Goal: Task Accomplishment & Management: Use online tool/utility

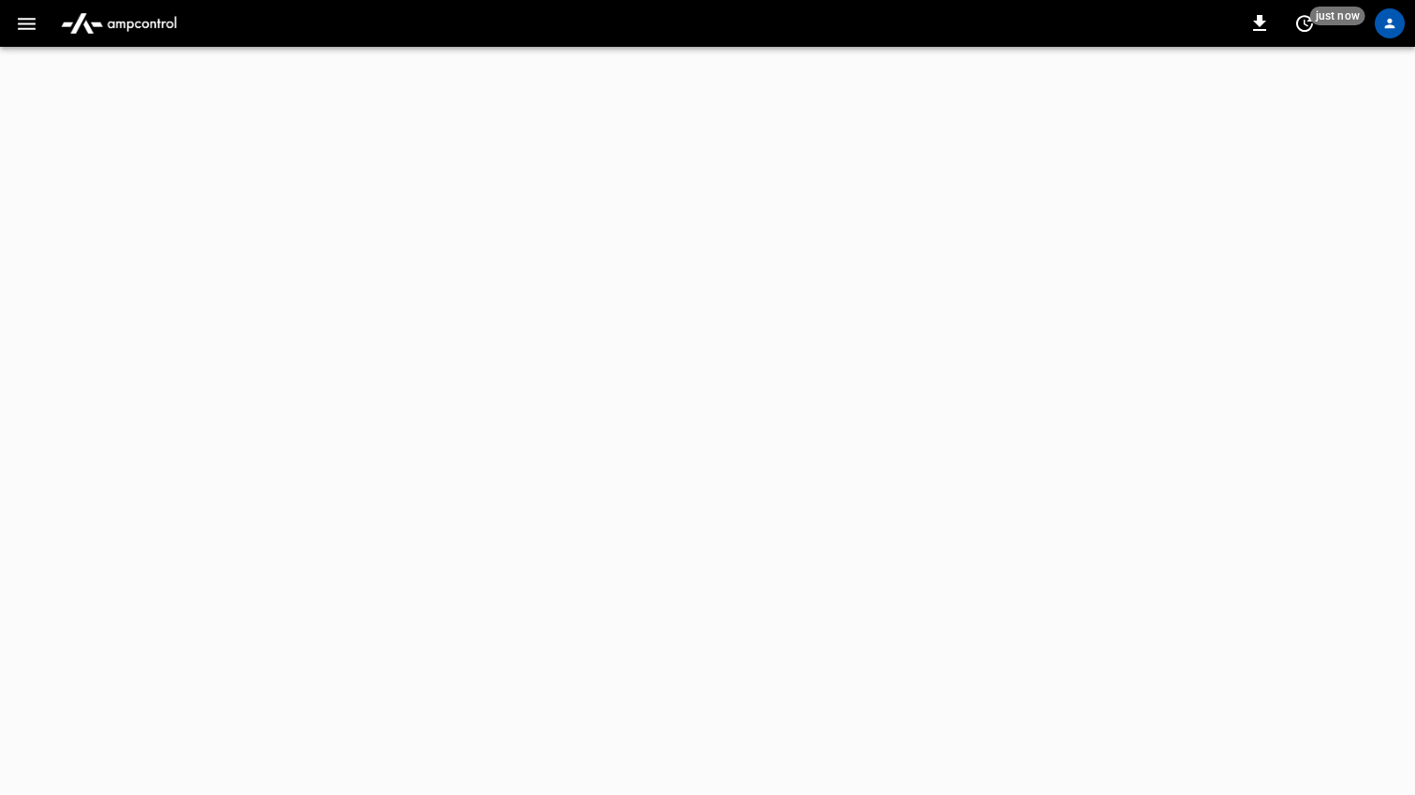
click at [25, 29] on icon "button" at bounding box center [26, 23] width 23 height 23
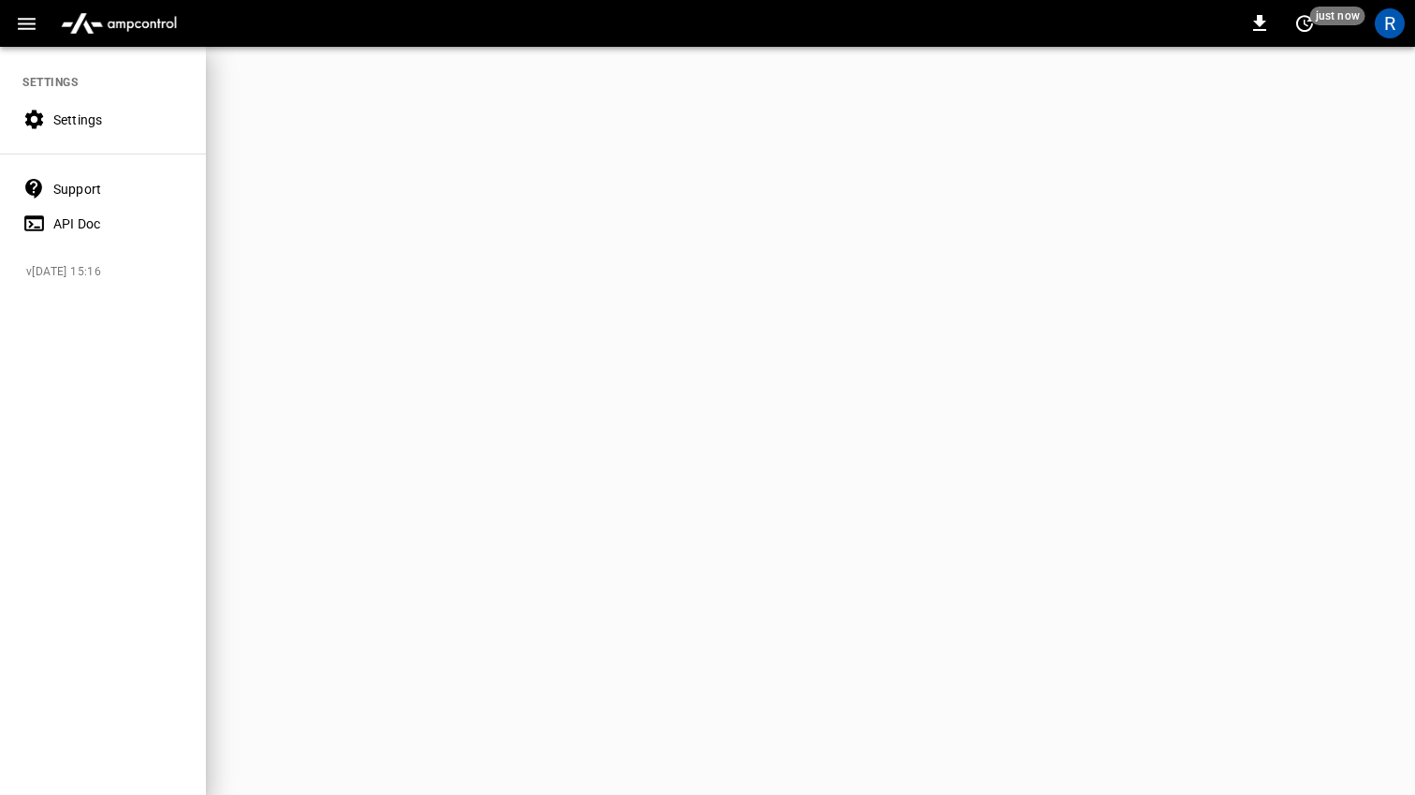
click at [27, 22] on icon "button" at bounding box center [26, 23] width 23 height 23
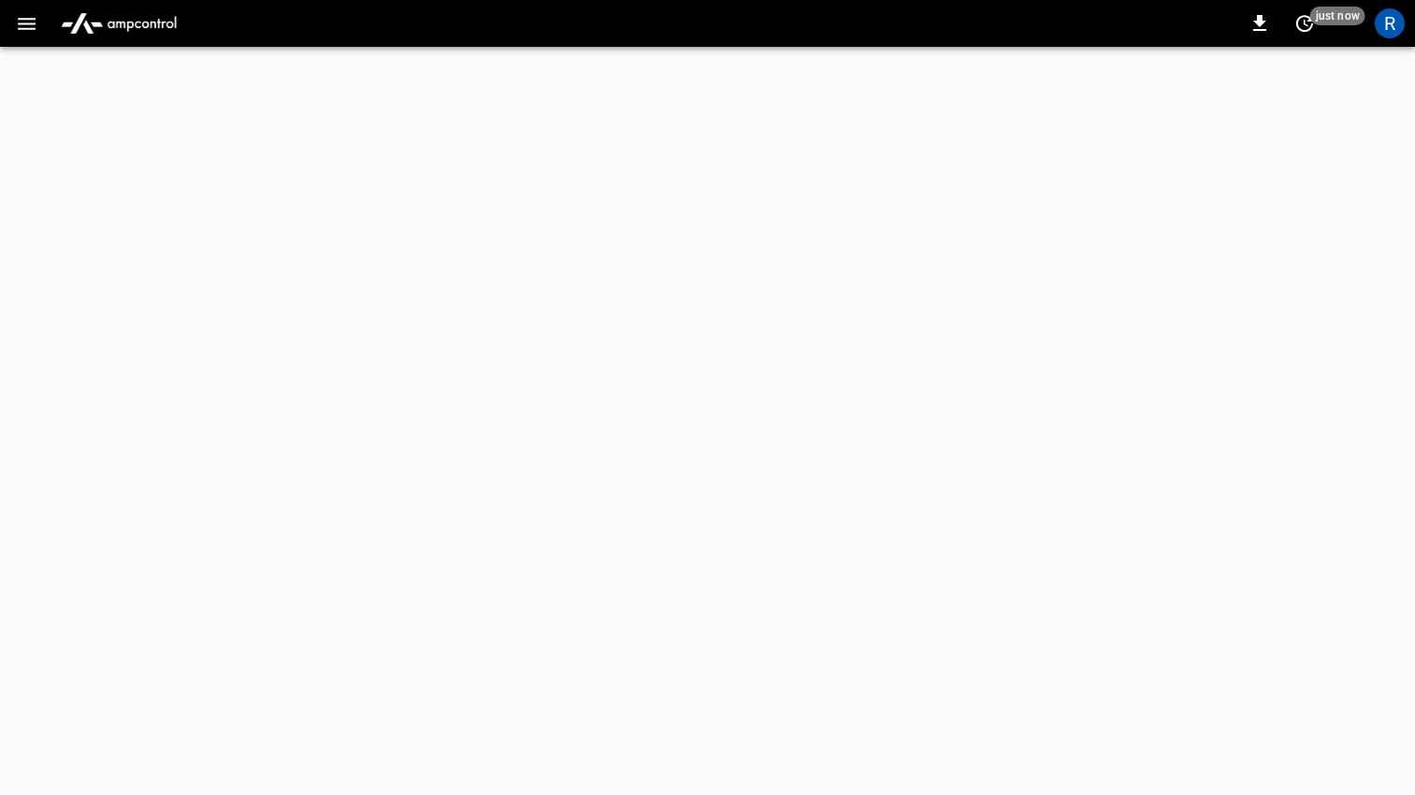
click at [27, 22] on icon "button" at bounding box center [26, 23] width 23 height 23
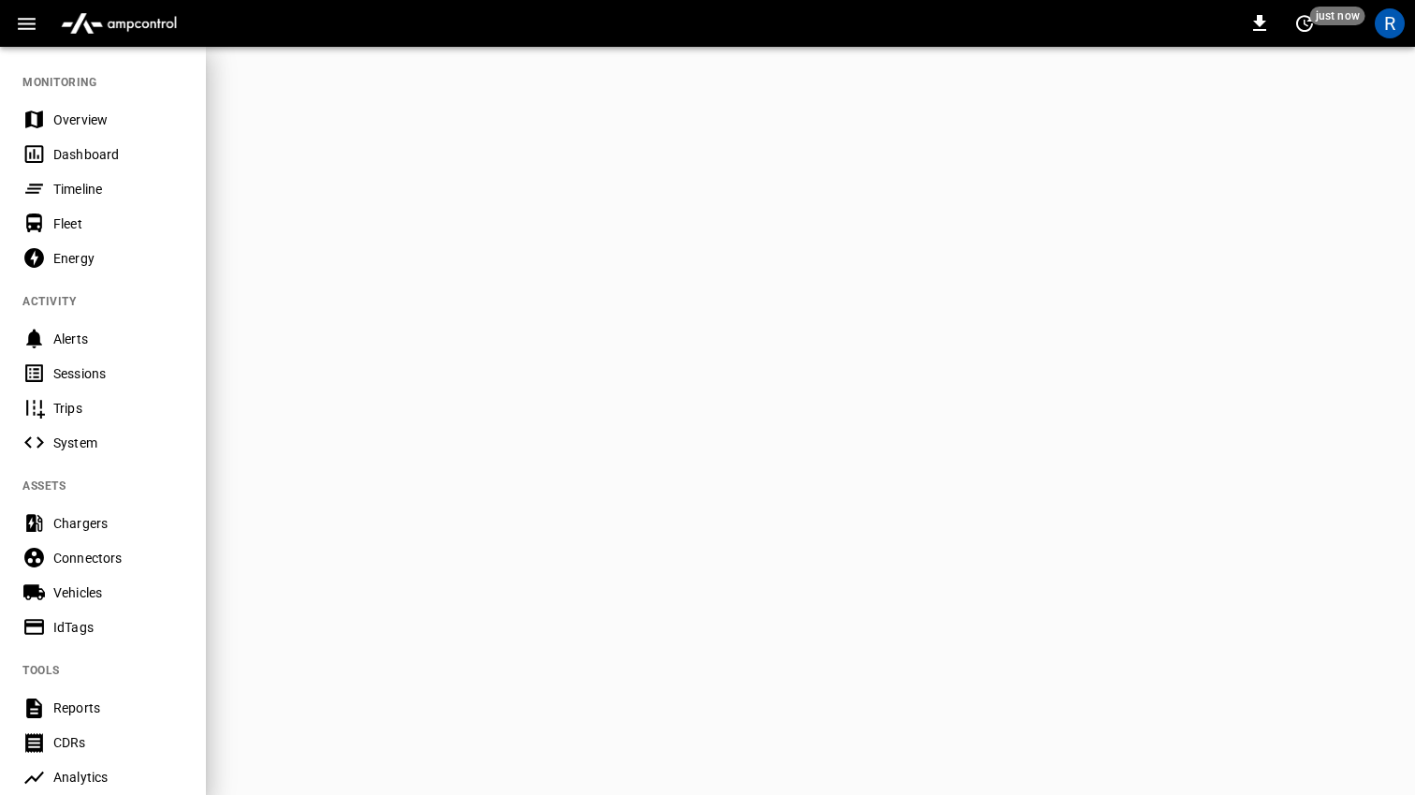
click at [77, 182] on div "Timeline" at bounding box center [118, 189] width 130 height 19
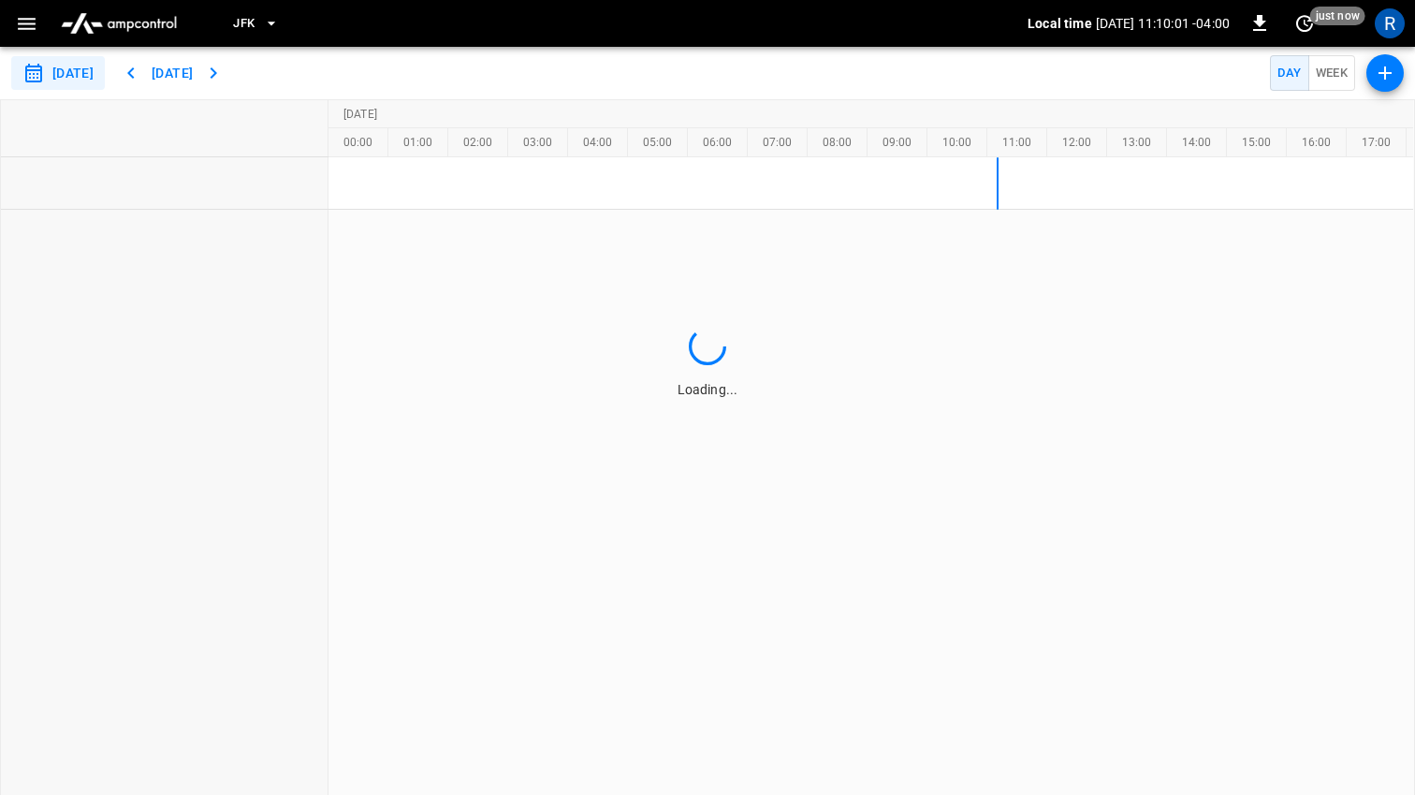
click at [1380, 79] on icon "button" at bounding box center [1385, 73] width 22 height 22
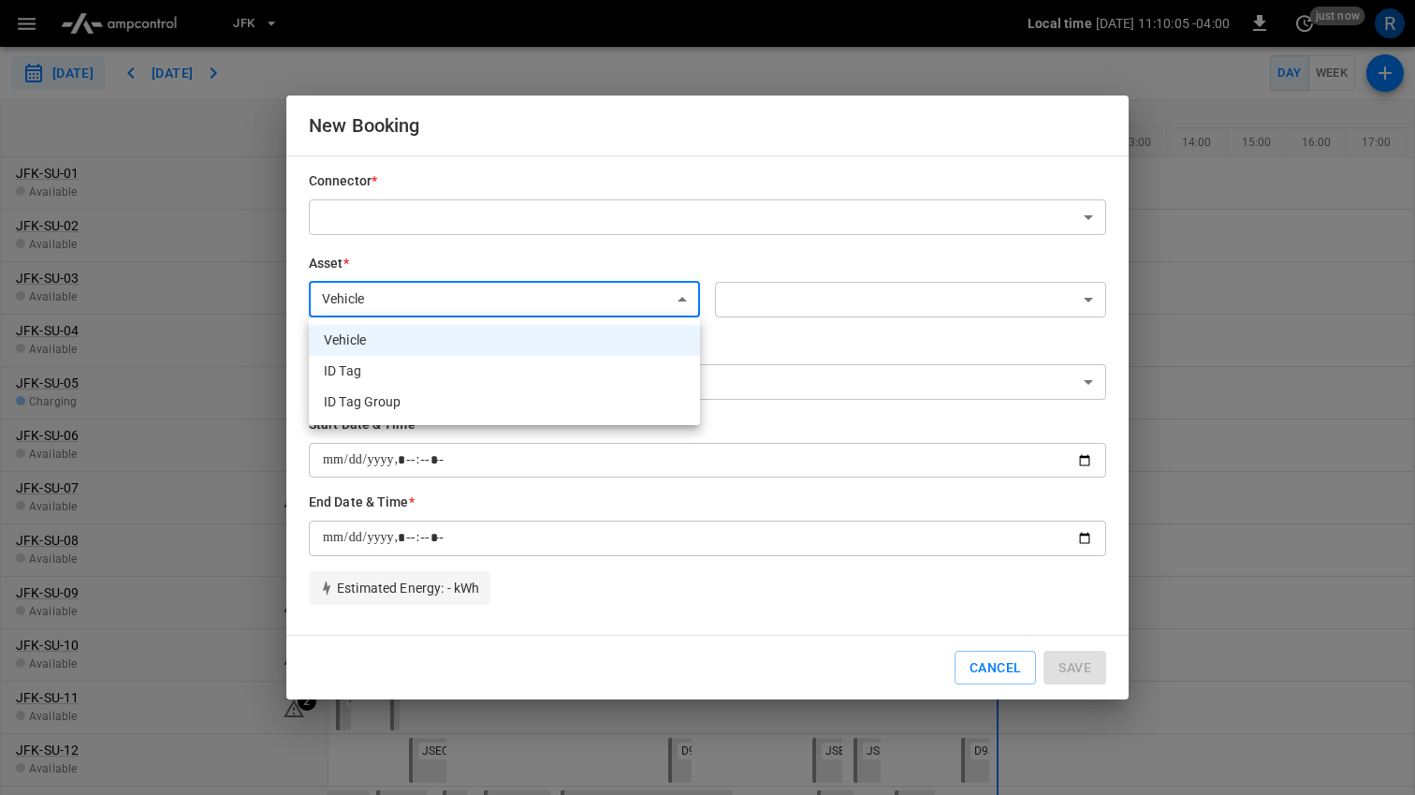
click at [662, 307] on body "**********" at bounding box center [707, 397] width 1415 height 795
click at [662, 307] on div at bounding box center [707, 397] width 1415 height 795
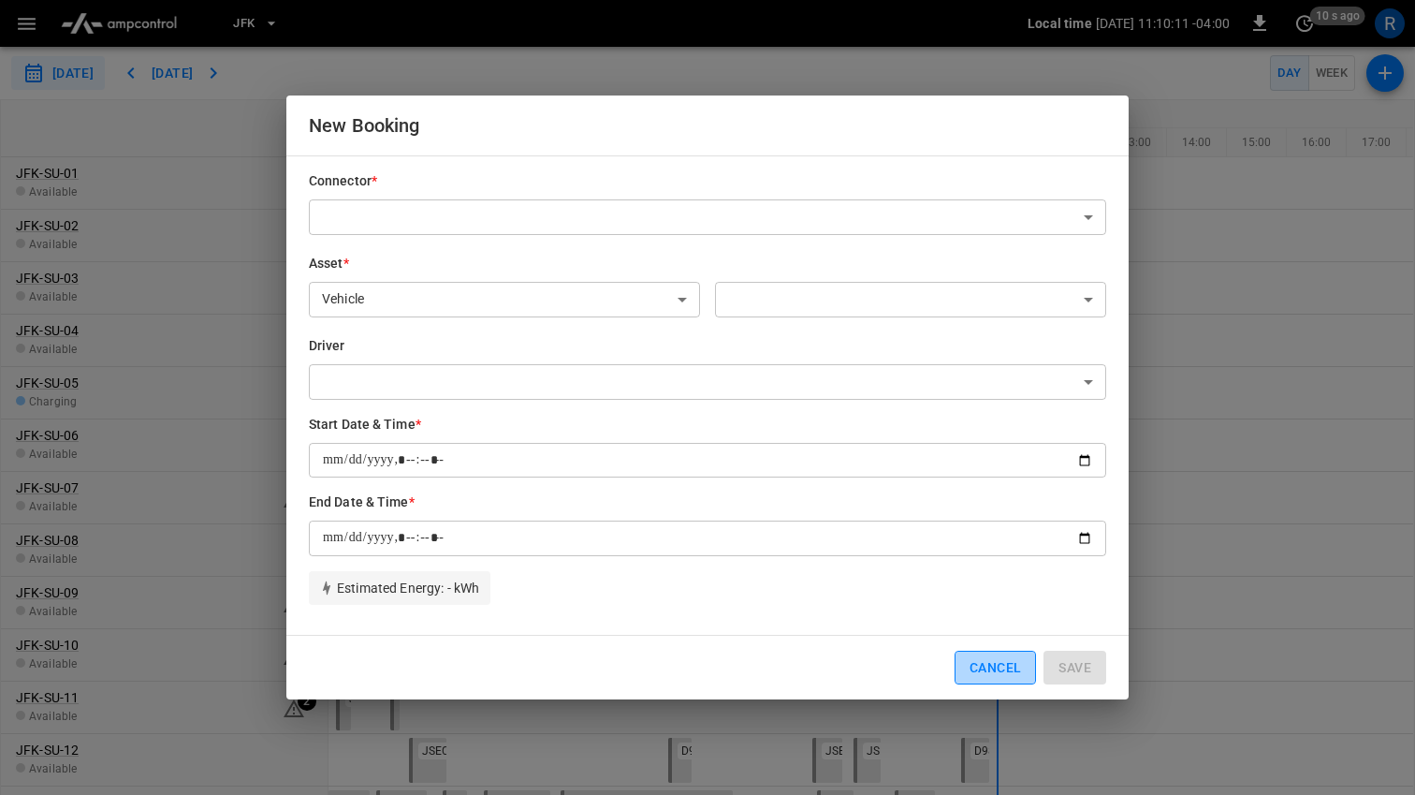
click at [980, 665] on button "Cancel" at bounding box center [995, 667] width 81 height 35
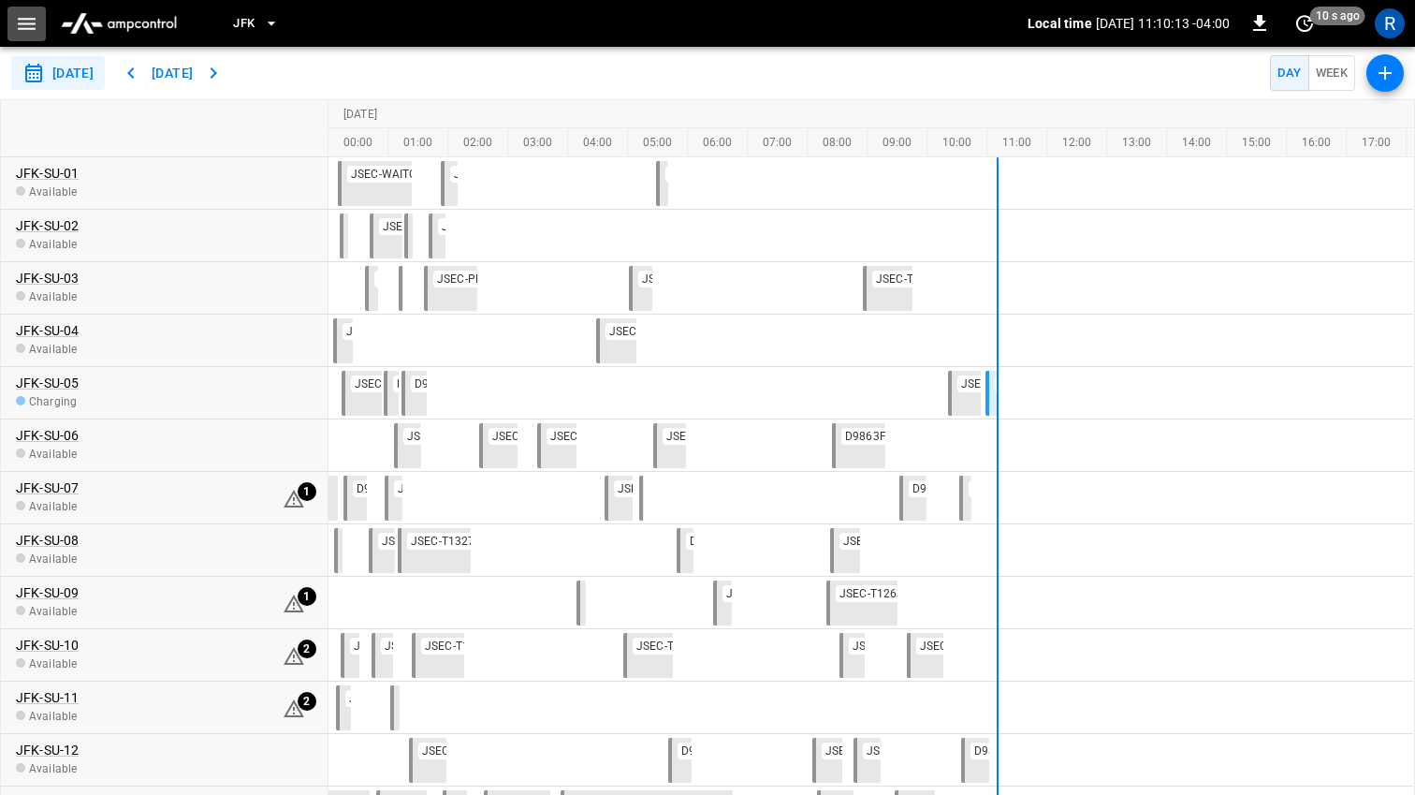
click at [30, 29] on icon "button" at bounding box center [27, 24] width 18 height 12
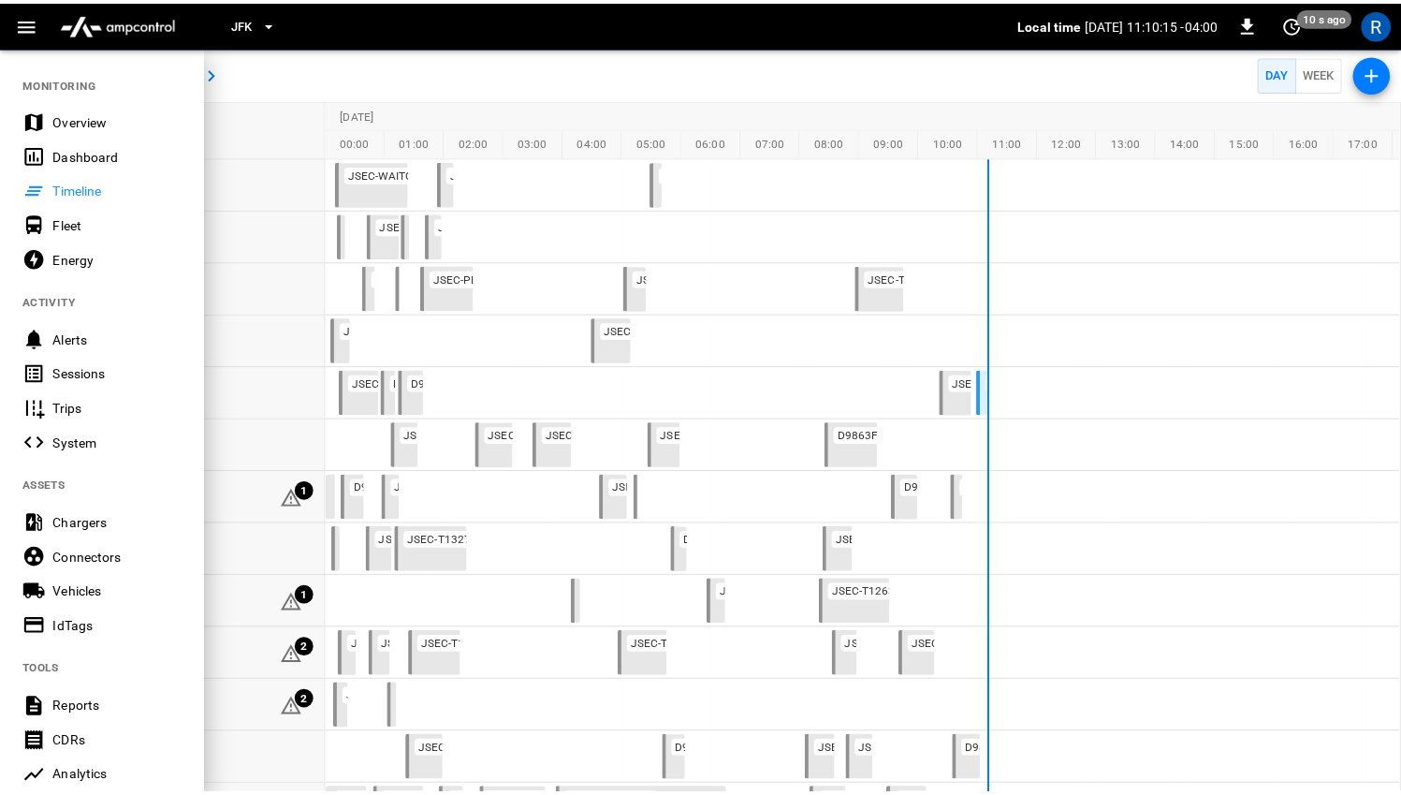
scroll to position [323, 0]
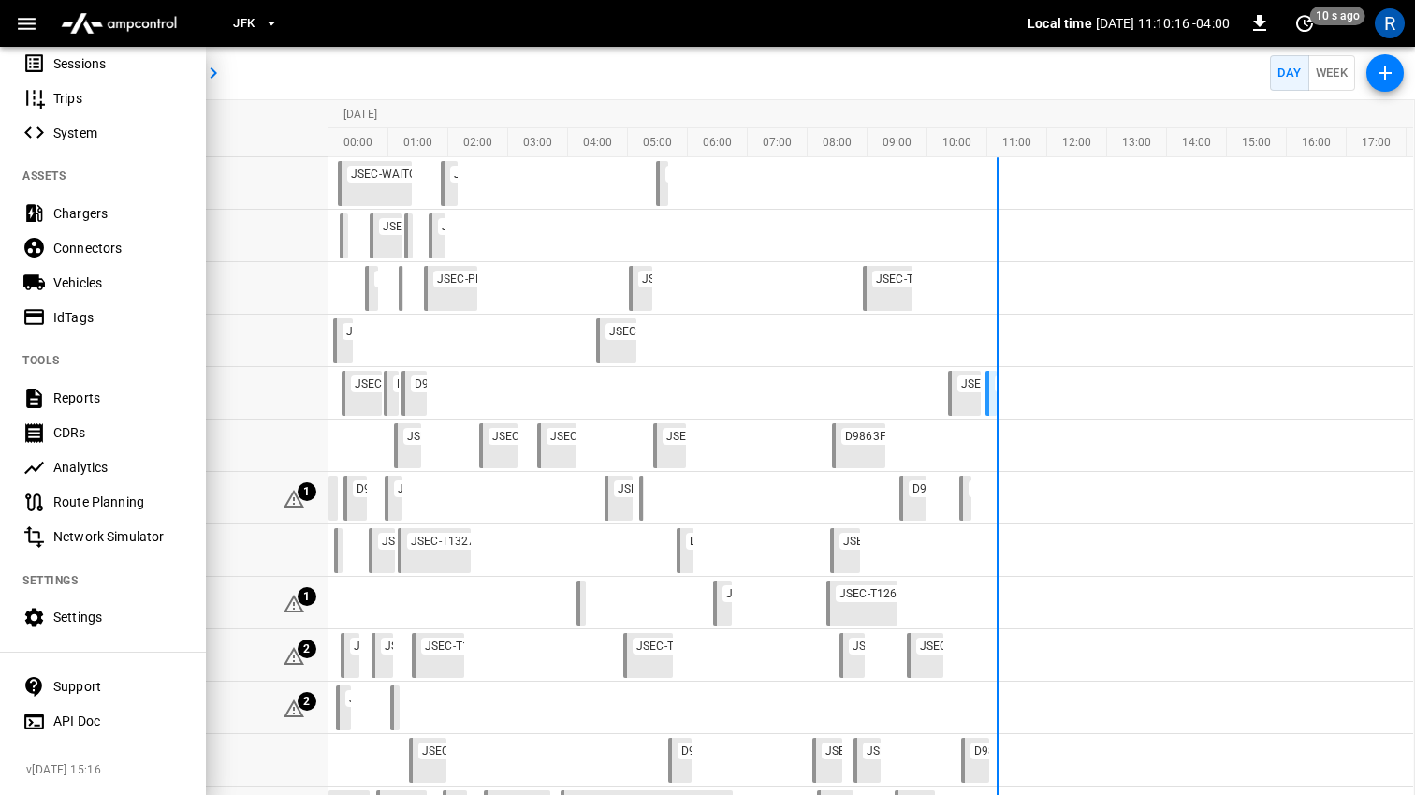
click at [104, 493] on div "Route Planning" at bounding box center [118, 501] width 130 height 19
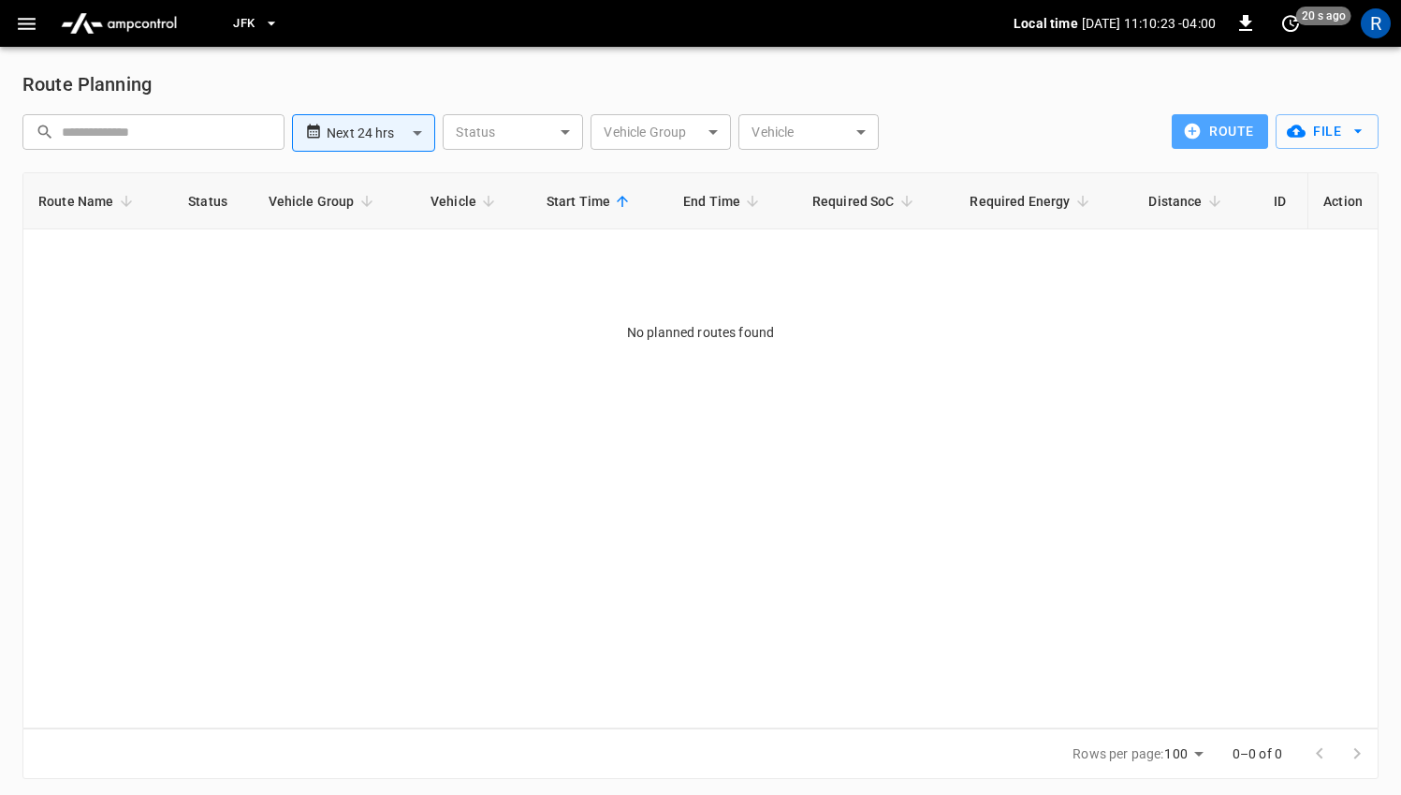
click at [1205, 139] on button "route" at bounding box center [1220, 131] width 96 height 35
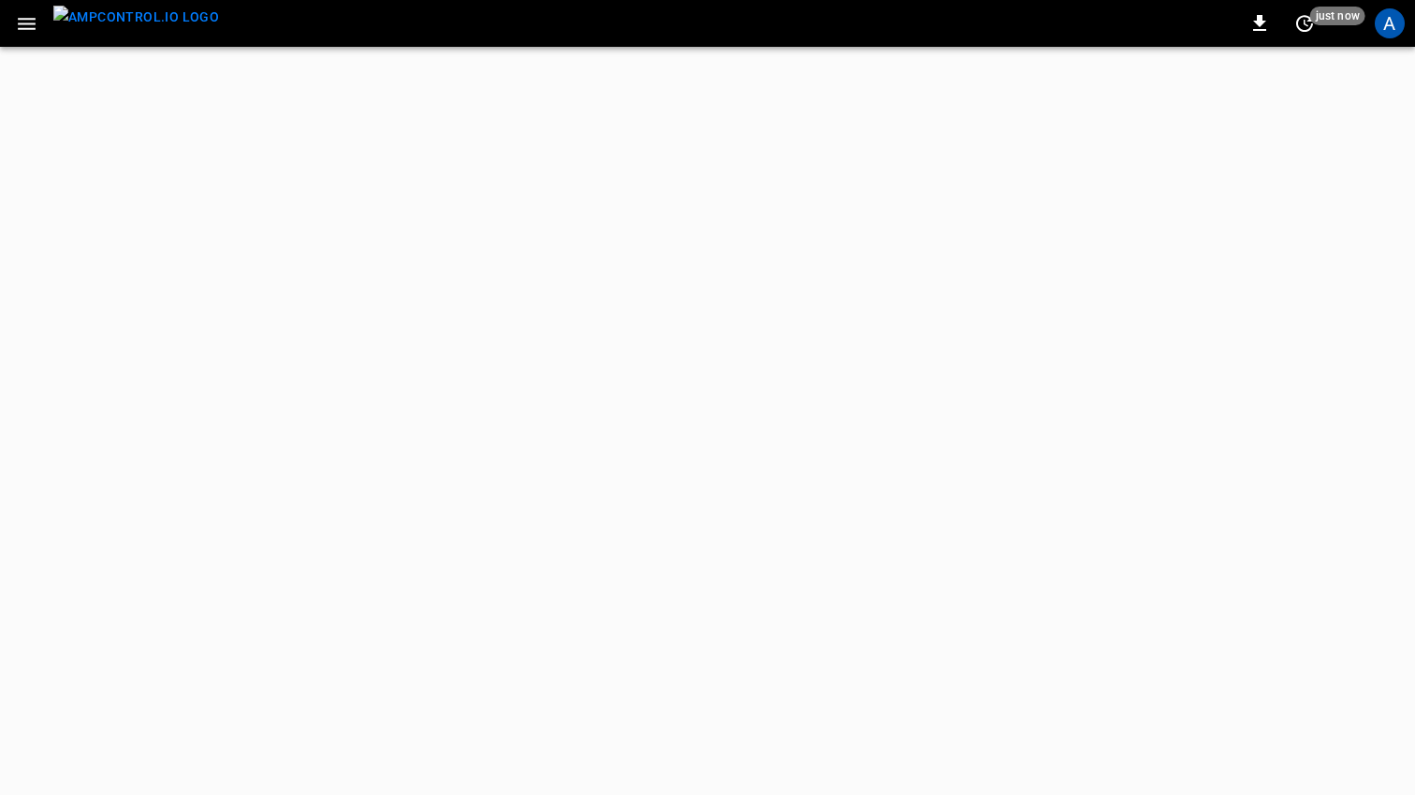
click at [26, 26] on icon "button" at bounding box center [26, 23] width 23 height 23
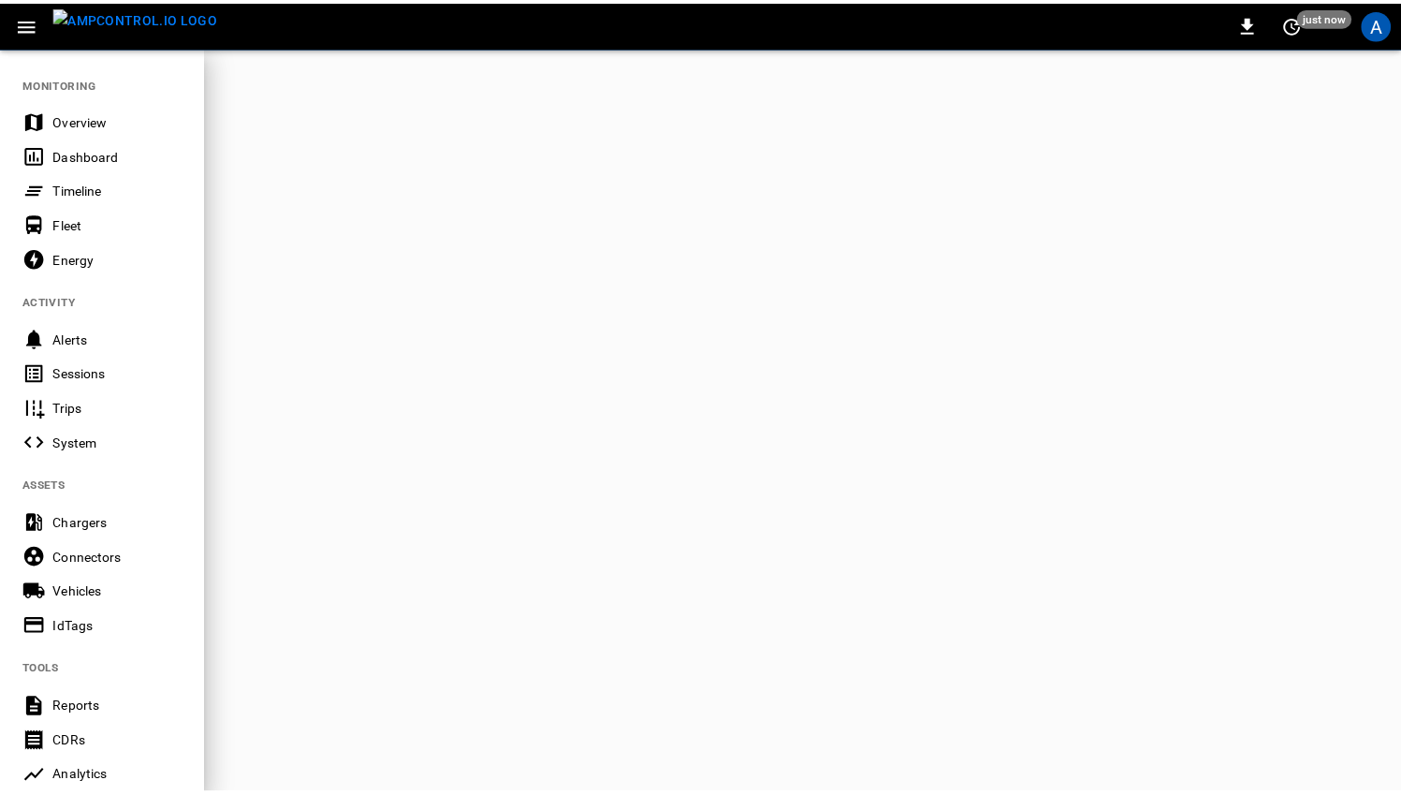
scroll to position [323, 0]
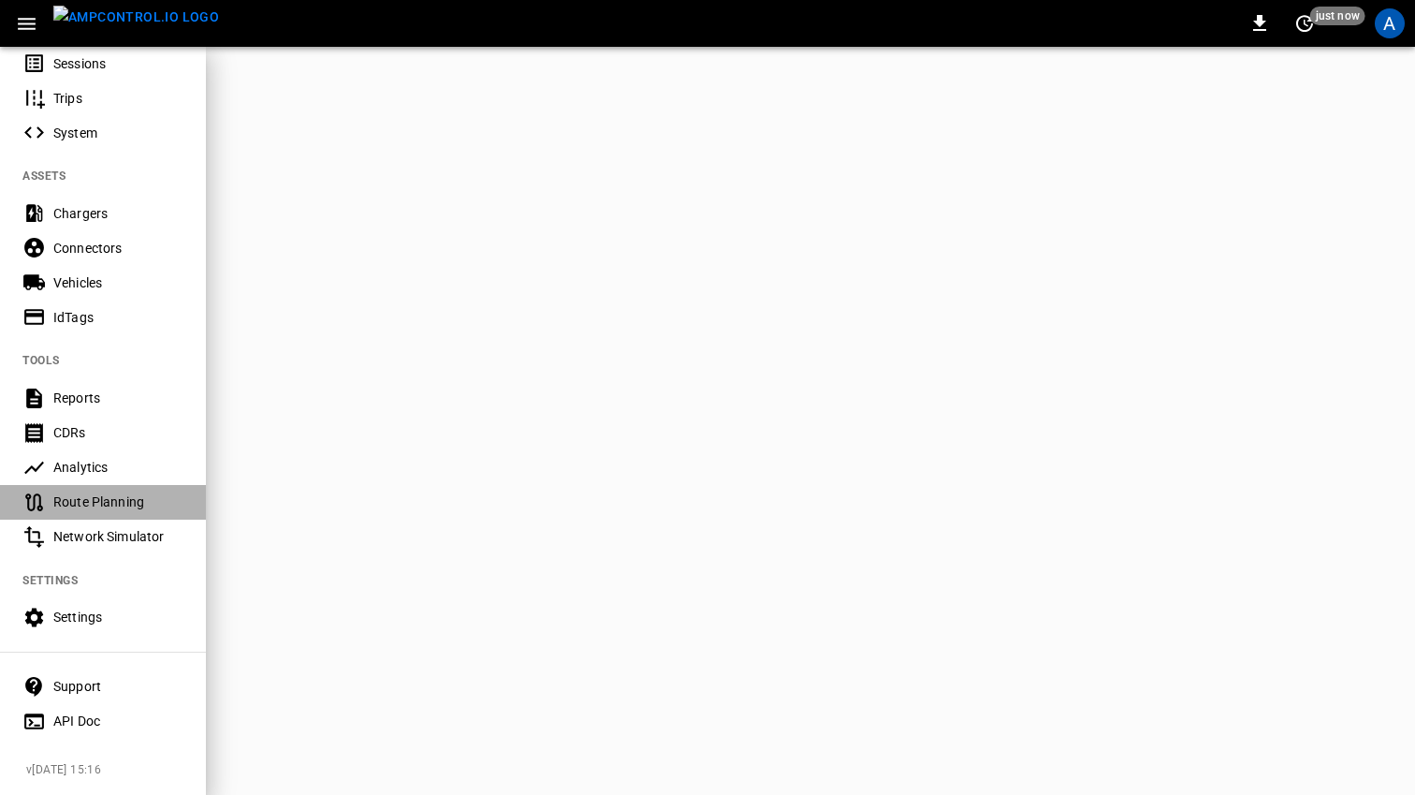
click at [95, 494] on div "Route Planning" at bounding box center [118, 501] width 130 height 19
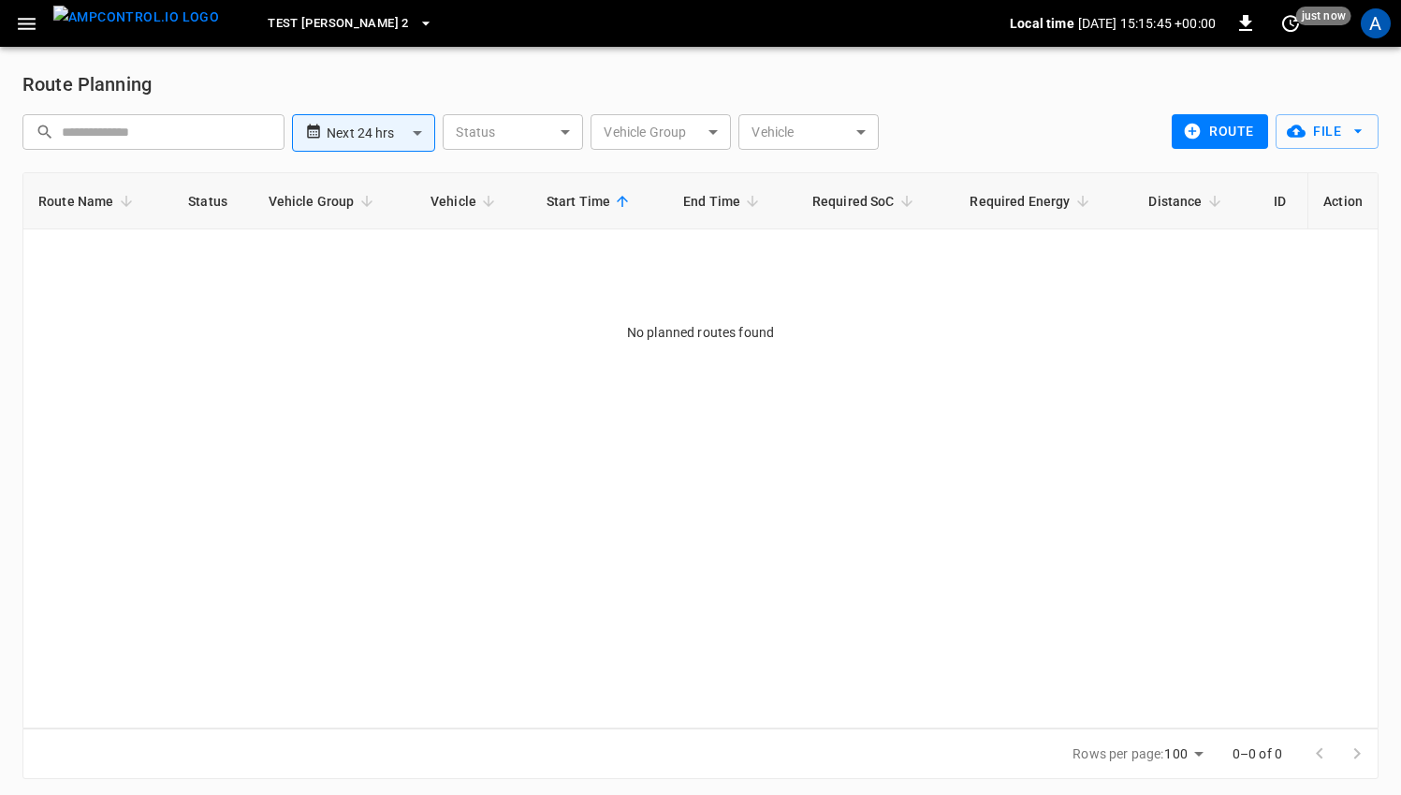
click at [1230, 133] on button "route" at bounding box center [1220, 131] width 96 height 35
